Goal: Use online tool/utility: Use online tool/utility

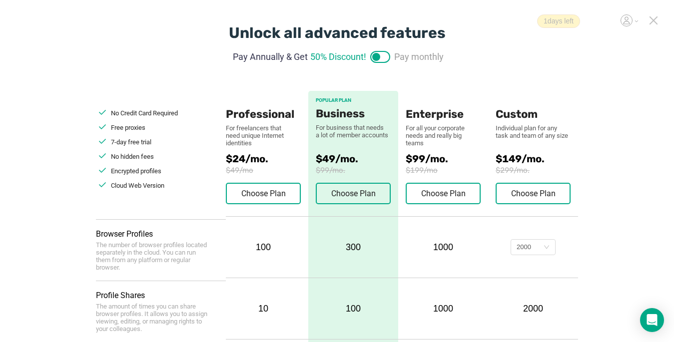
click at [503, 22] on icon at bounding box center [653, 20] width 7 height 7
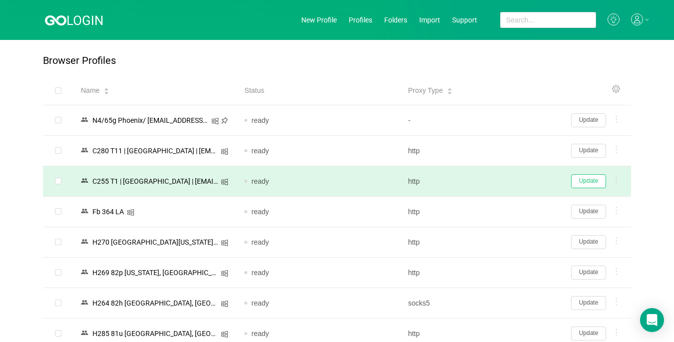
click at [503, 184] on button "Update" at bounding box center [588, 181] width 35 height 14
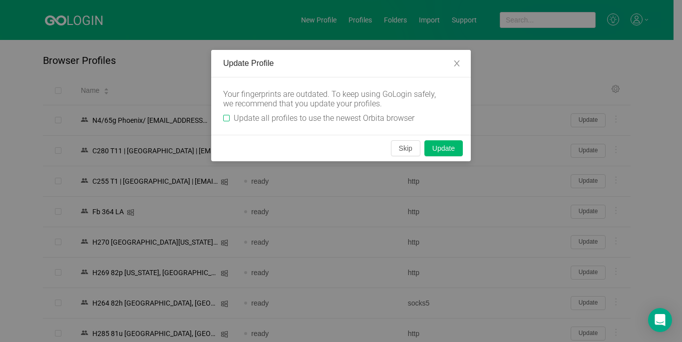
click at [226, 120] on input "Update all profiles to use the newest Orbita browser" at bounding box center [226, 118] width 6 height 6
checkbox input "true"
click at [400, 150] on button "Skip" at bounding box center [405, 148] width 29 height 16
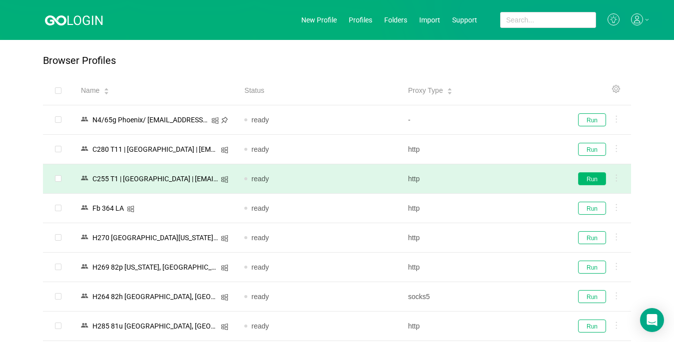
click at [503, 179] on button "Run" at bounding box center [592, 178] width 28 height 13
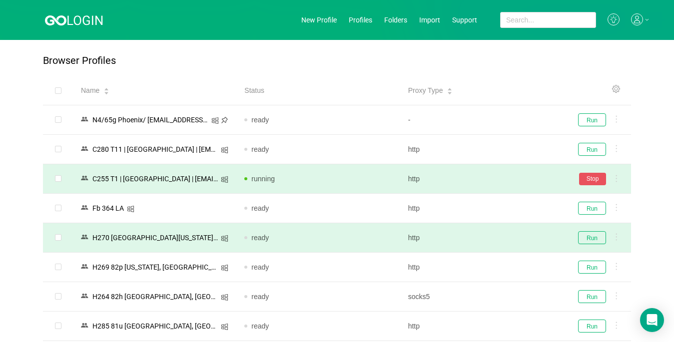
scroll to position [100, 0]
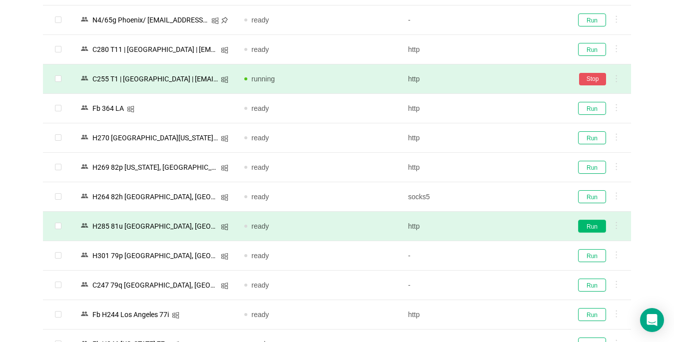
click at [503, 226] on button "Run" at bounding box center [592, 226] width 28 height 13
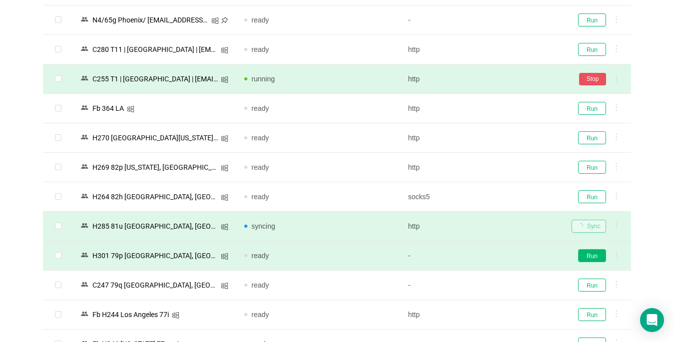
click at [503, 261] on button "Run" at bounding box center [592, 255] width 28 height 13
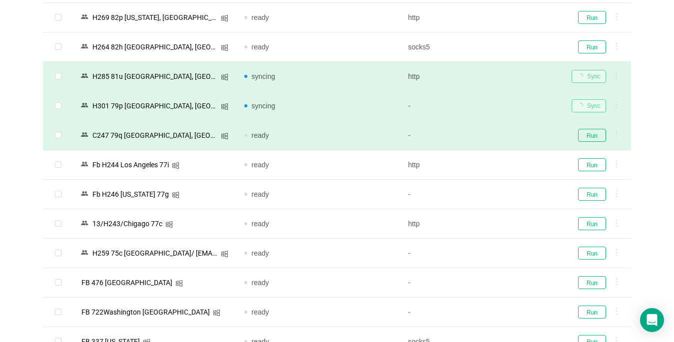
scroll to position [350, 0]
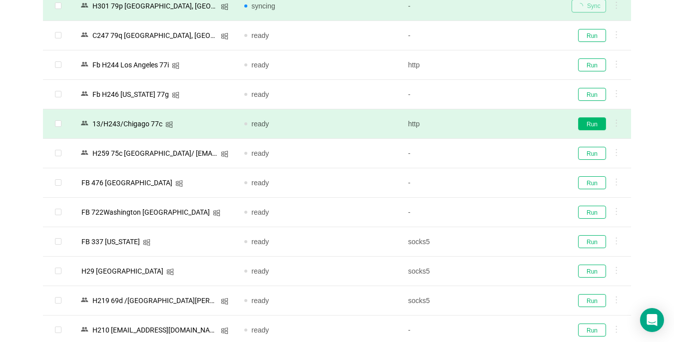
click at [503, 124] on button "Run" at bounding box center [592, 123] width 28 height 13
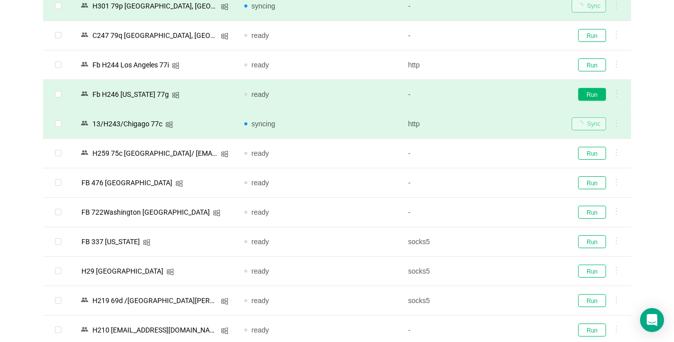
click at [503, 94] on button "Run" at bounding box center [592, 94] width 28 height 13
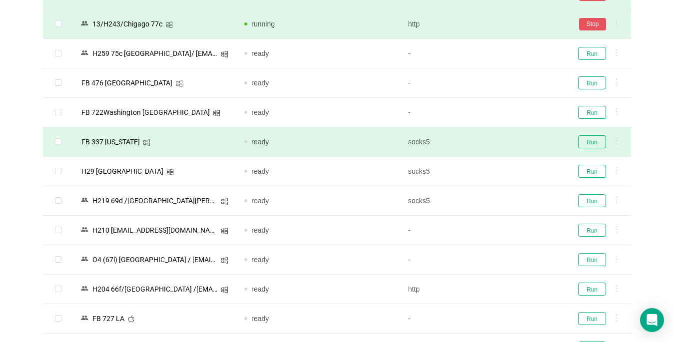
scroll to position [499, 0]
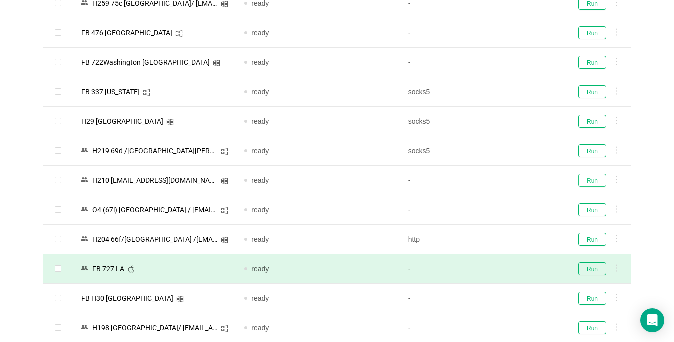
click at [503, 177] on button "Run" at bounding box center [592, 180] width 28 height 13
click at [503, 151] on button "Run" at bounding box center [592, 150] width 28 height 13
click at [503, 269] on button "Run" at bounding box center [592, 268] width 28 height 13
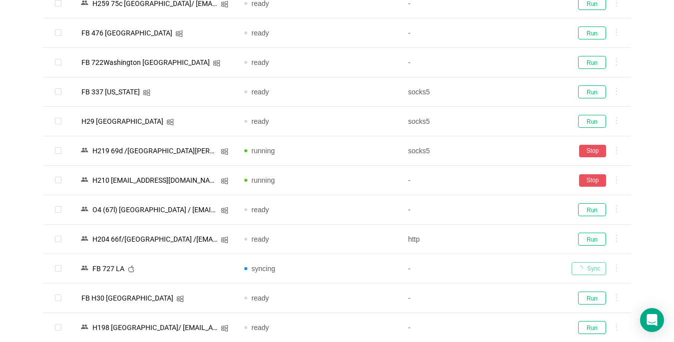
scroll to position [749, 0]
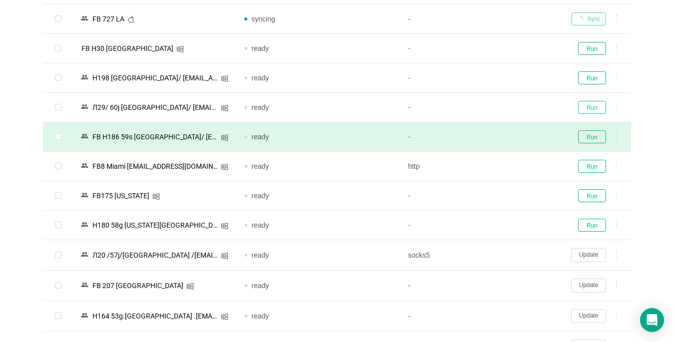
click at [503, 110] on button "Run" at bounding box center [592, 107] width 28 height 13
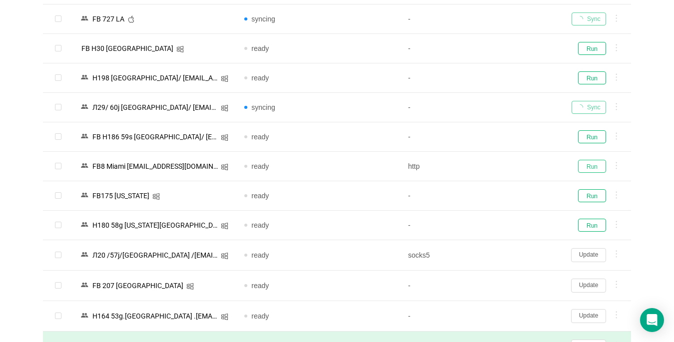
click at [503, 163] on button "Run" at bounding box center [592, 166] width 28 height 13
click at [503, 198] on button "Run" at bounding box center [592, 195] width 28 height 13
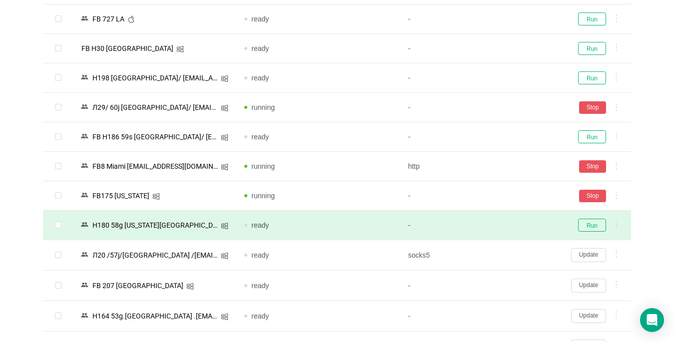
scroll to position [899, 0]
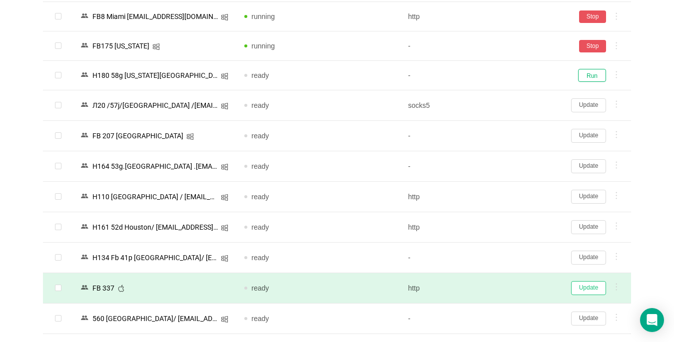
click at [503, 288] on button "Update" at bounding box center [588, 288] width 35 height 14
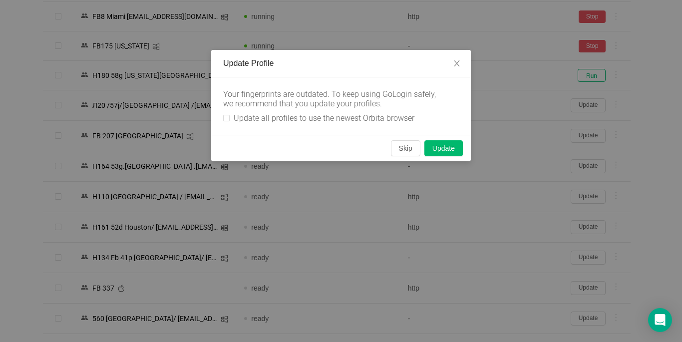
click at [215, 117] on div "Your fingerprints are outdated. To keep using GoLogin safely, we recommend that…" at bounding box center [341, 105] width 260 height 57
click at [227, 120] on input "Update all profiles to use the newest Orbita browser" at bounding box center [226, 118] width 6 height 6
checkbox input "true"
click at [394, 146] on button "Skip" at bounding box center [405, 148] width 29 height 16
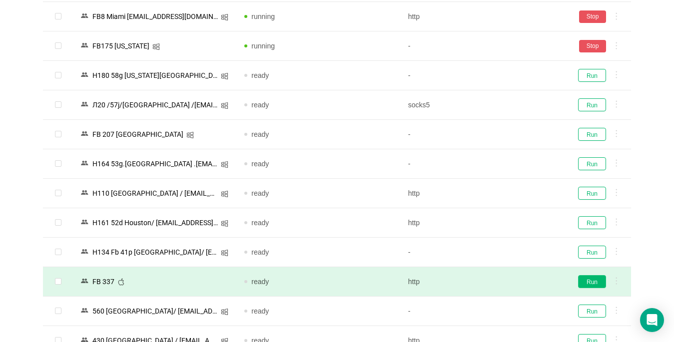
click at [503, 280] on button "Run" at bounding box center [592, 281] width 28 height 13
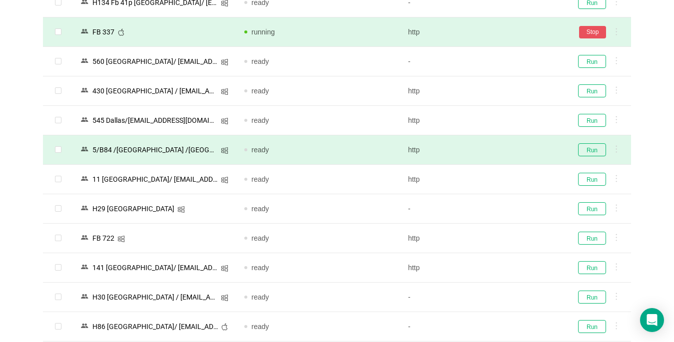
scroll to position [1199, 0]
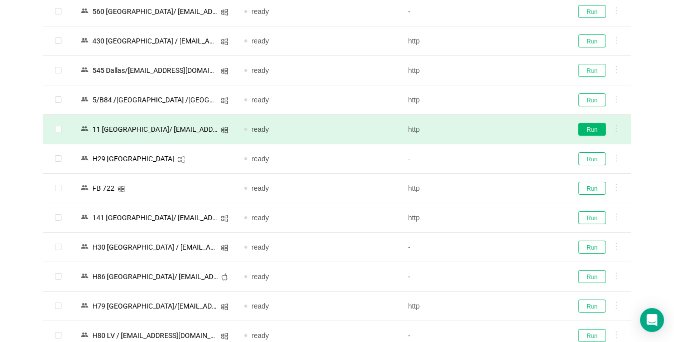
click at [503, 73] on button "Run" at bounding box center [592, 70] width 28 height 13
click at [503, 131] on button "Run" at bounding box center [592, 129] width 28 height 13
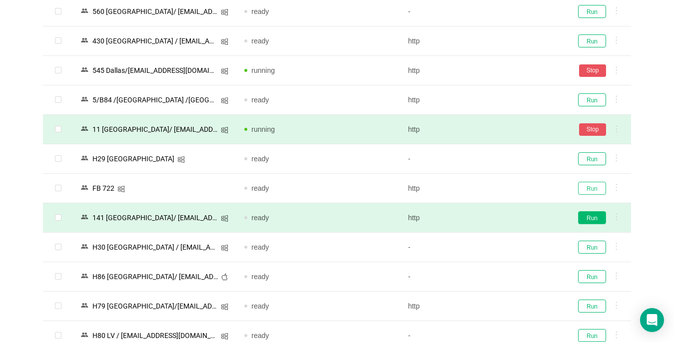
drag, startPoint x: 591, startPoint y: 187, endPoint x: 587, endPoint y: 223, distance: 35.6
click at [503, 187] on button "Run" at bounding box center [592, 188] width 28 height 13
click at [503, 223] on button "Run" at bounding box center [592, 217] width 28 height 13
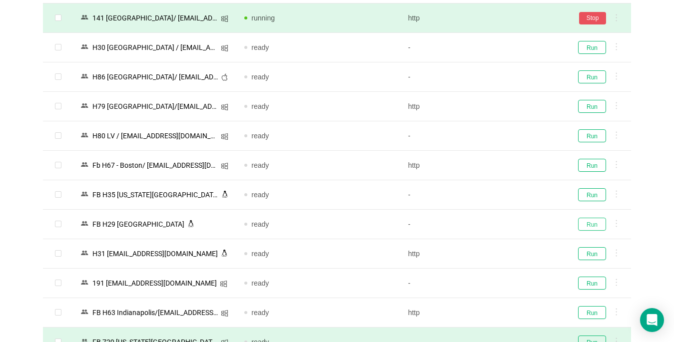
click at [503, 225] on button "Run" at bounding box center [592, 224] width 28 height 13
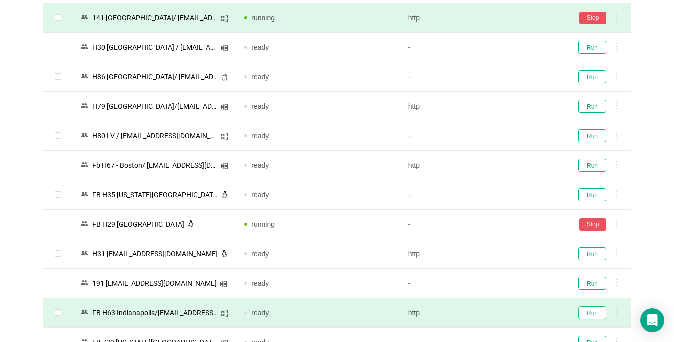
click at [503, 315] on button "Run" at bounding box center [592, 312] width 28 height 13
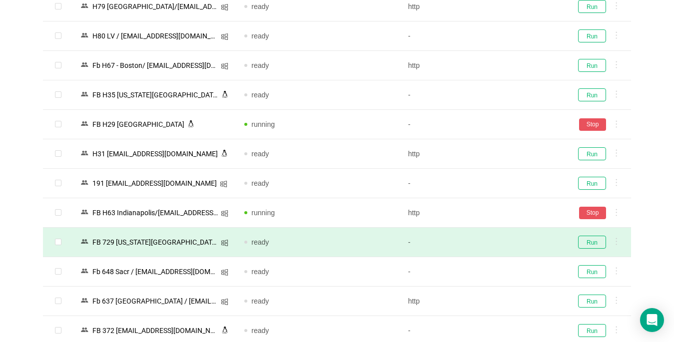
scroll to position [1598, 0]
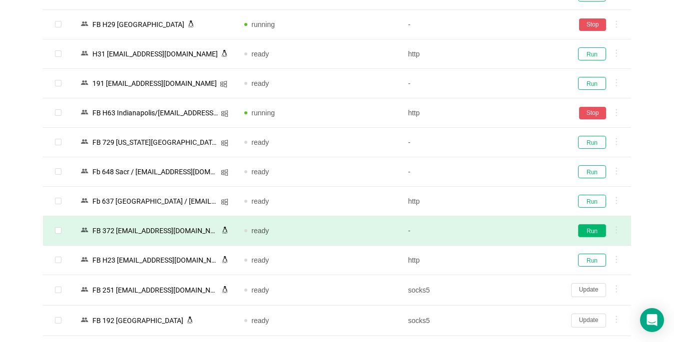
click at [503, 230] on button "Run" at bounding box center [592, 230] width 28 height 13
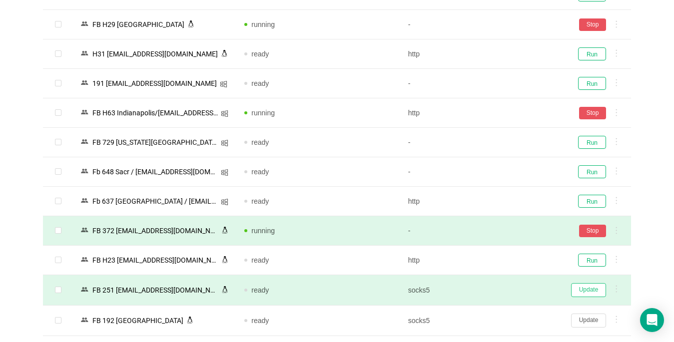
click at [503, 291] on button "Update" at bounding box center [588, 290] width 35 height 14
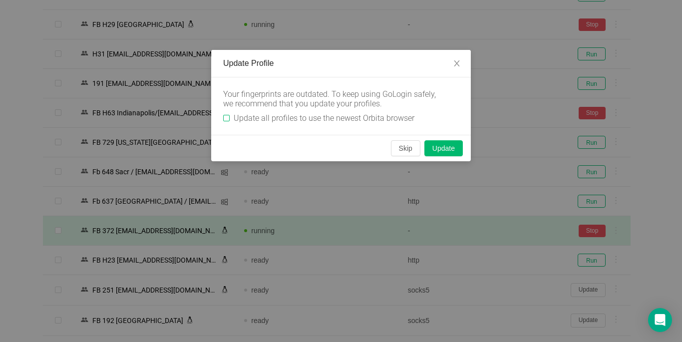
click at [226, 118] on input "Update all profiles to use the newest Orbita browser" at bounding box center [226, 118] width 6 height 6
checkbox input "true"
click at [406, 151] on button "Skip" at bounding box center [405, 148] width 29 height 16
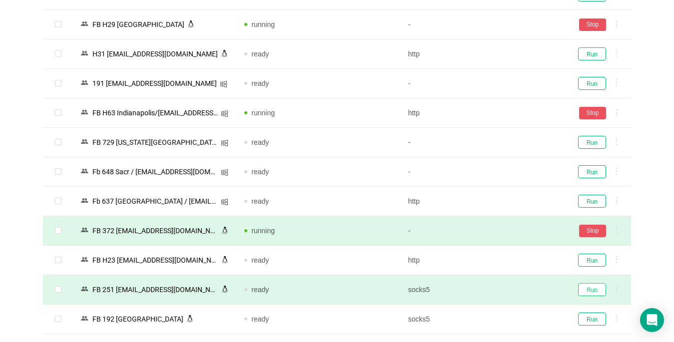
click at [503, 289] on button "Run" at bounding box center [592, 289] width 28 height 13
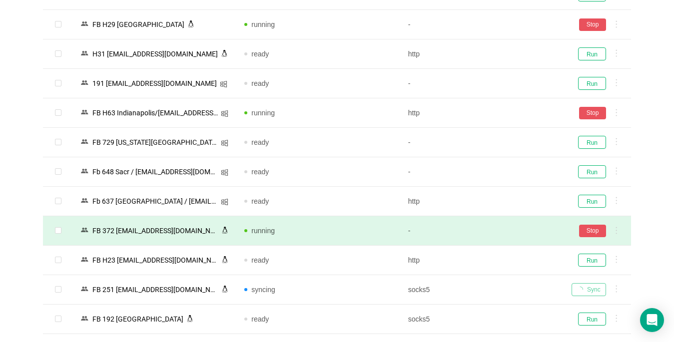
scroll to position [1698, 0]
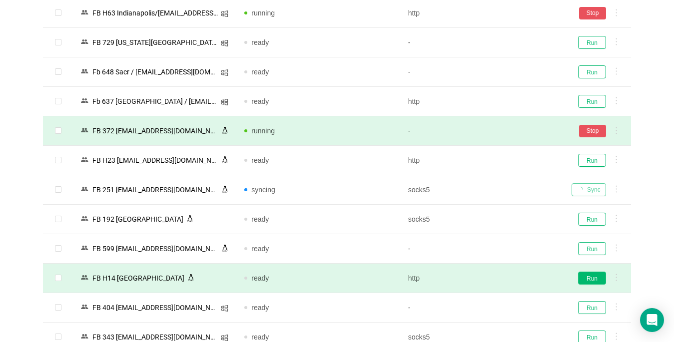
click at [503, 276] on button "Run" at bounding box center [592, 278] width 28 height 13
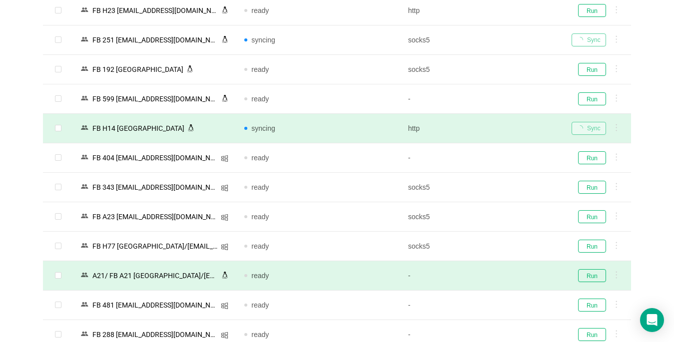
scroll to position [1948, 0]
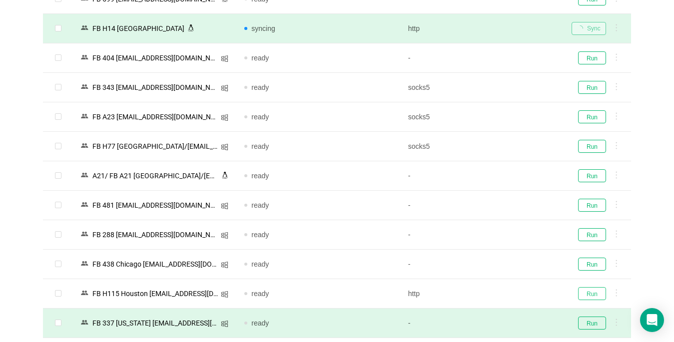
click at [503, 293] on button "Run" at bounding box center [592, 293] width 28 height 13
